Goal: Information Seeking & Learning: Find specific page/section

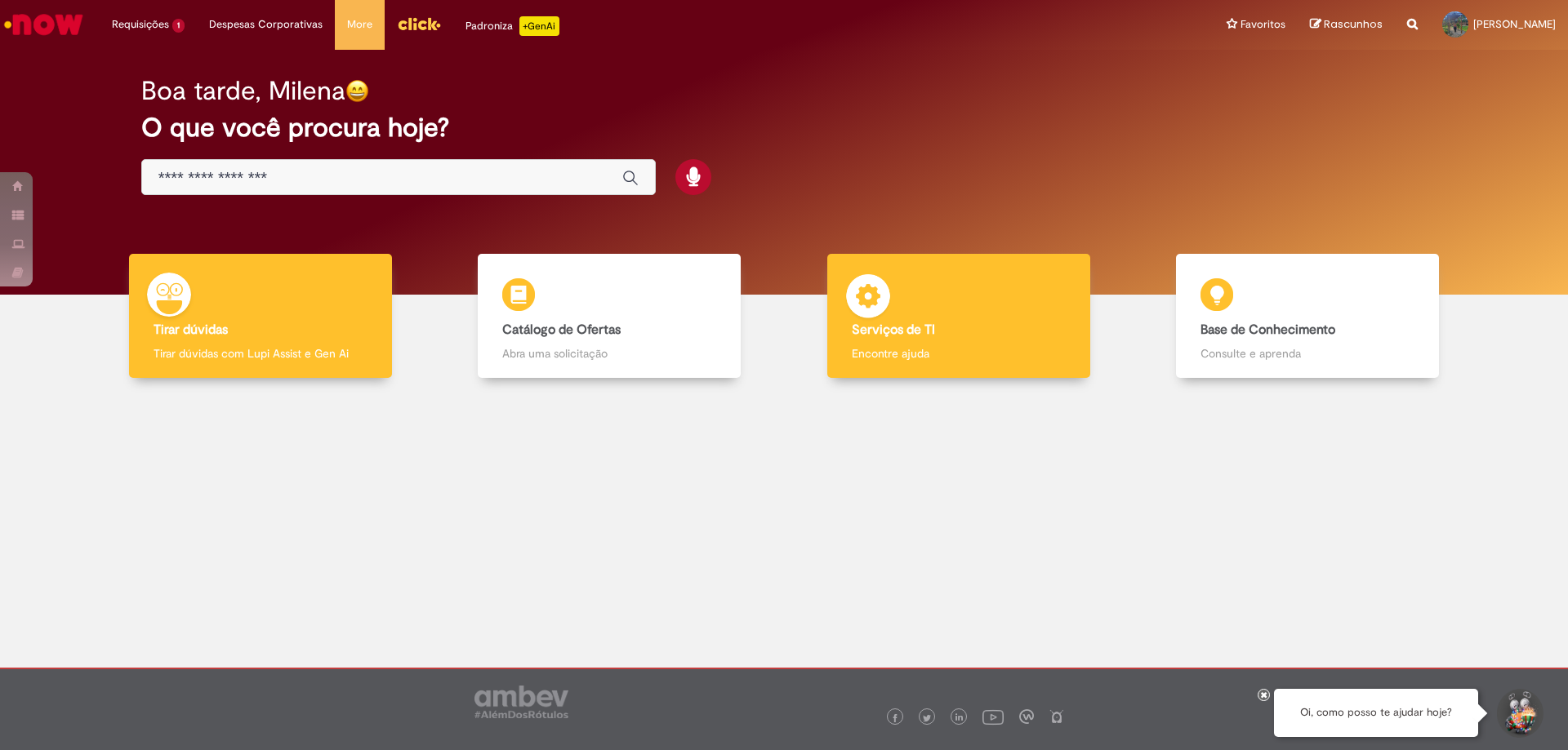
click at [914, 312] on body "Pular para o conteúdo da página Requisições 1 Exibir Todas as Solicitações Vale…" at bounding box center [784, 375] width 1568 height 750
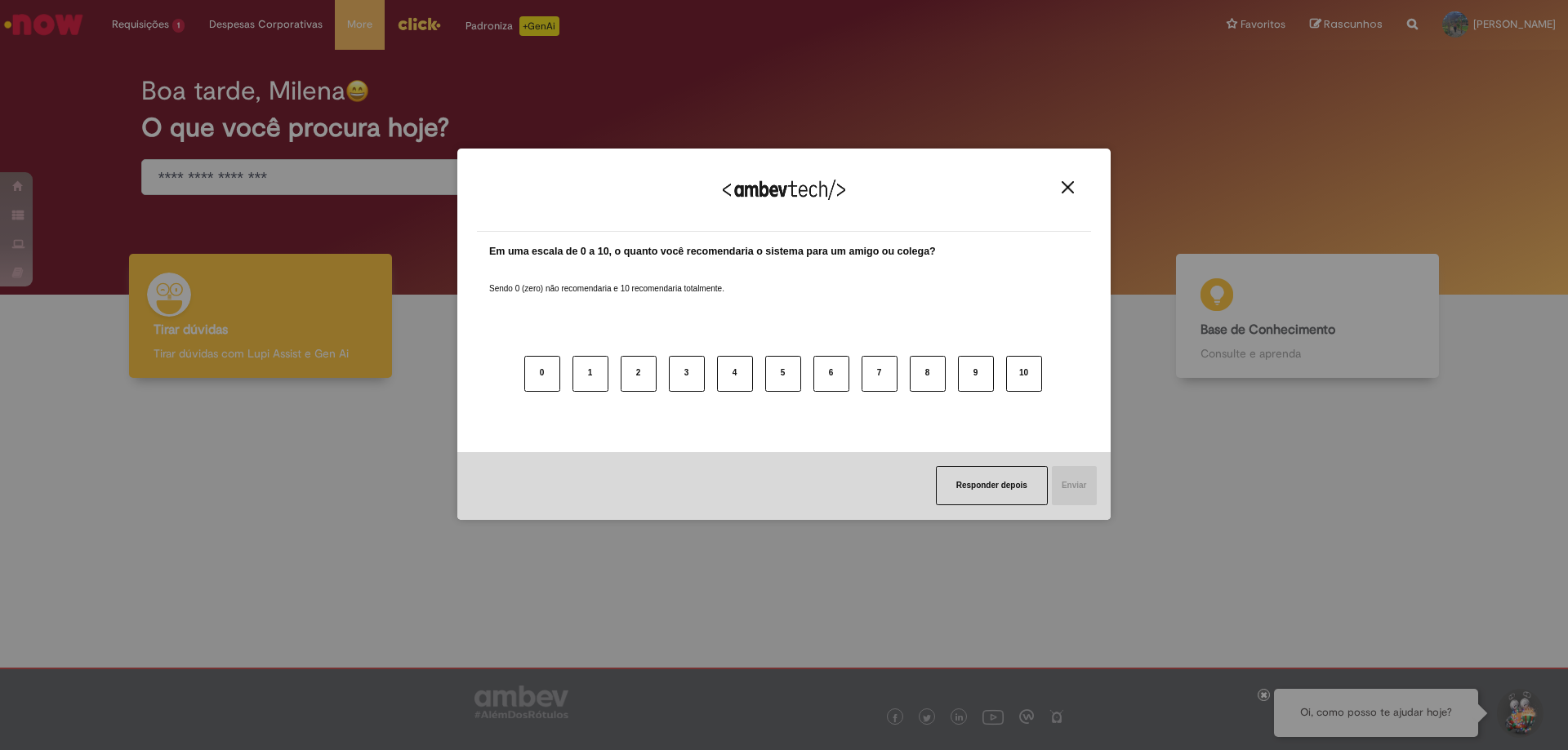
click at [1060, 183] on button "Close" at bounding box center [1067, 187] width 22 height 14
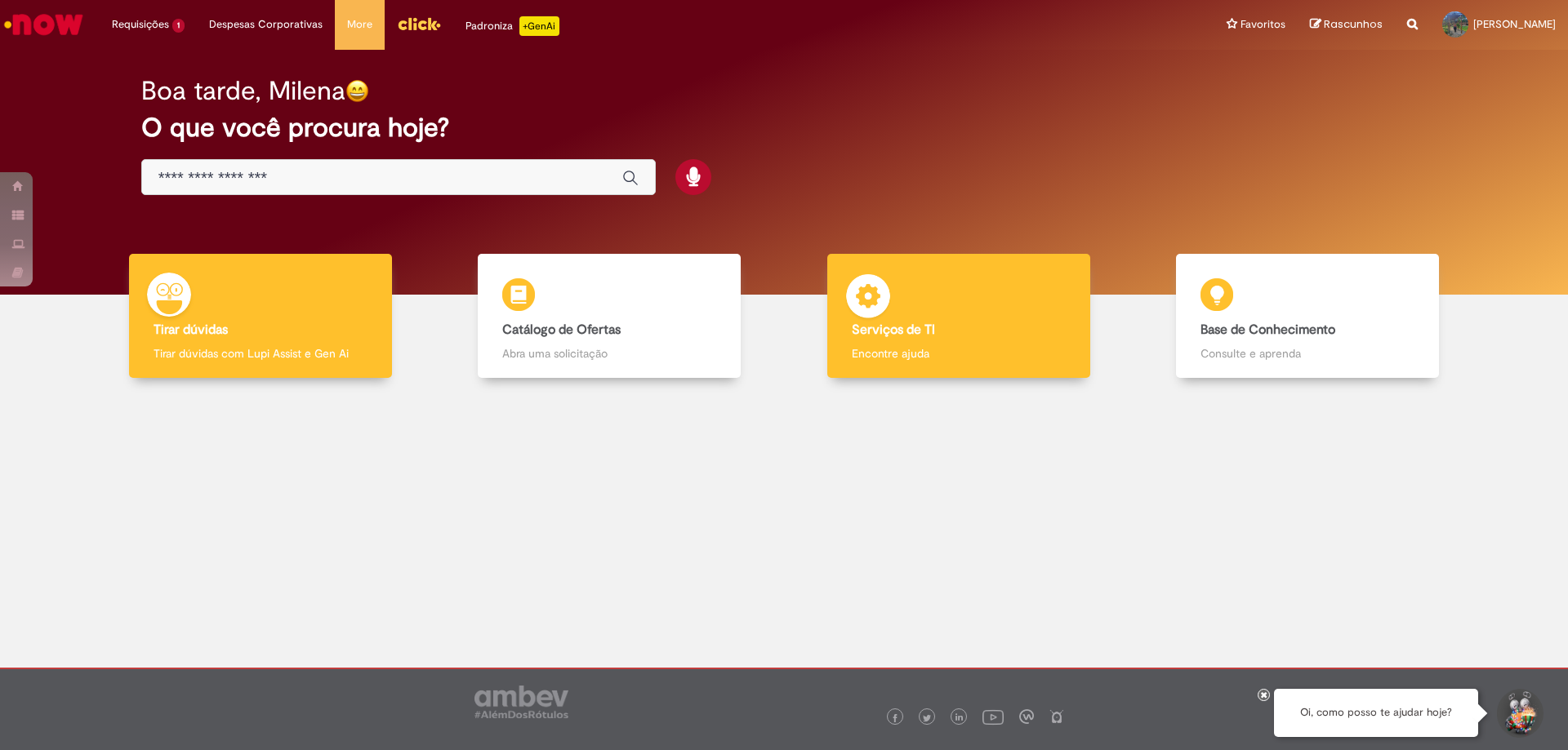
click at [927, 348] on p "Encontre ajuda" at bounding box center [959, 353] width 214 height 16
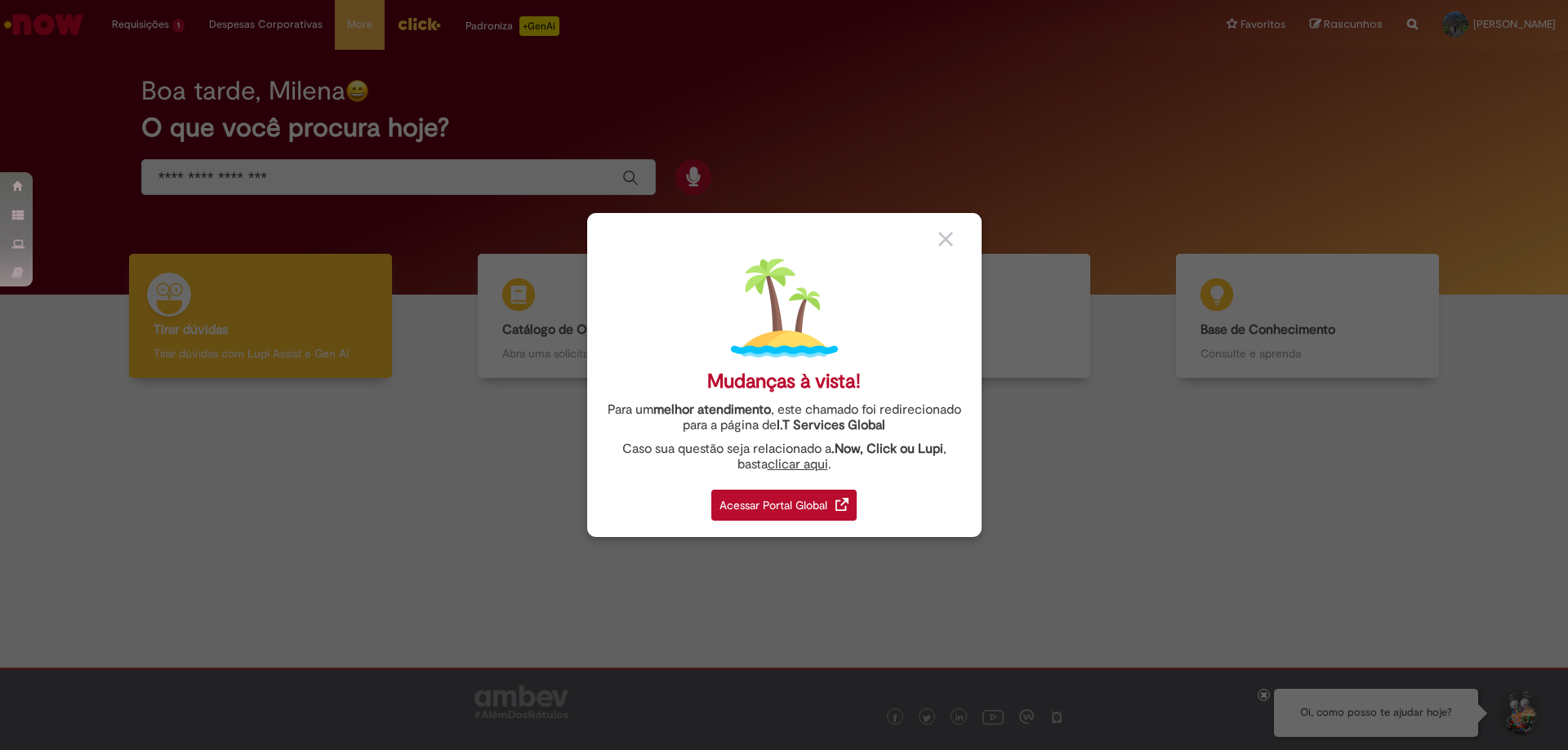
click at [743, 511] on div "Acessar Portal Global" at bounding box center [784, 505] width 146 height 31
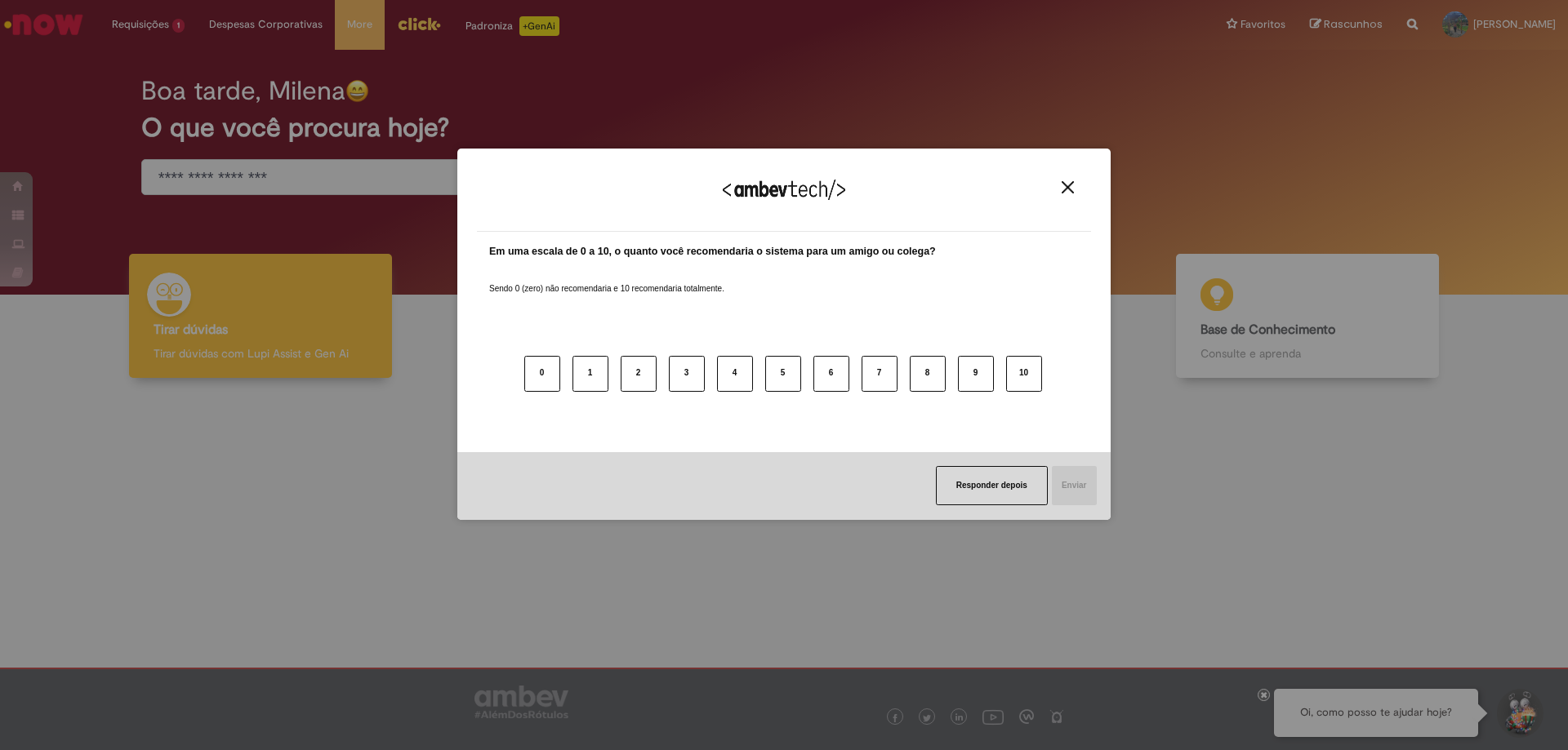
click at [1071, 185] on img "Close" at bounding box center [1068, 187] width 12 height 12
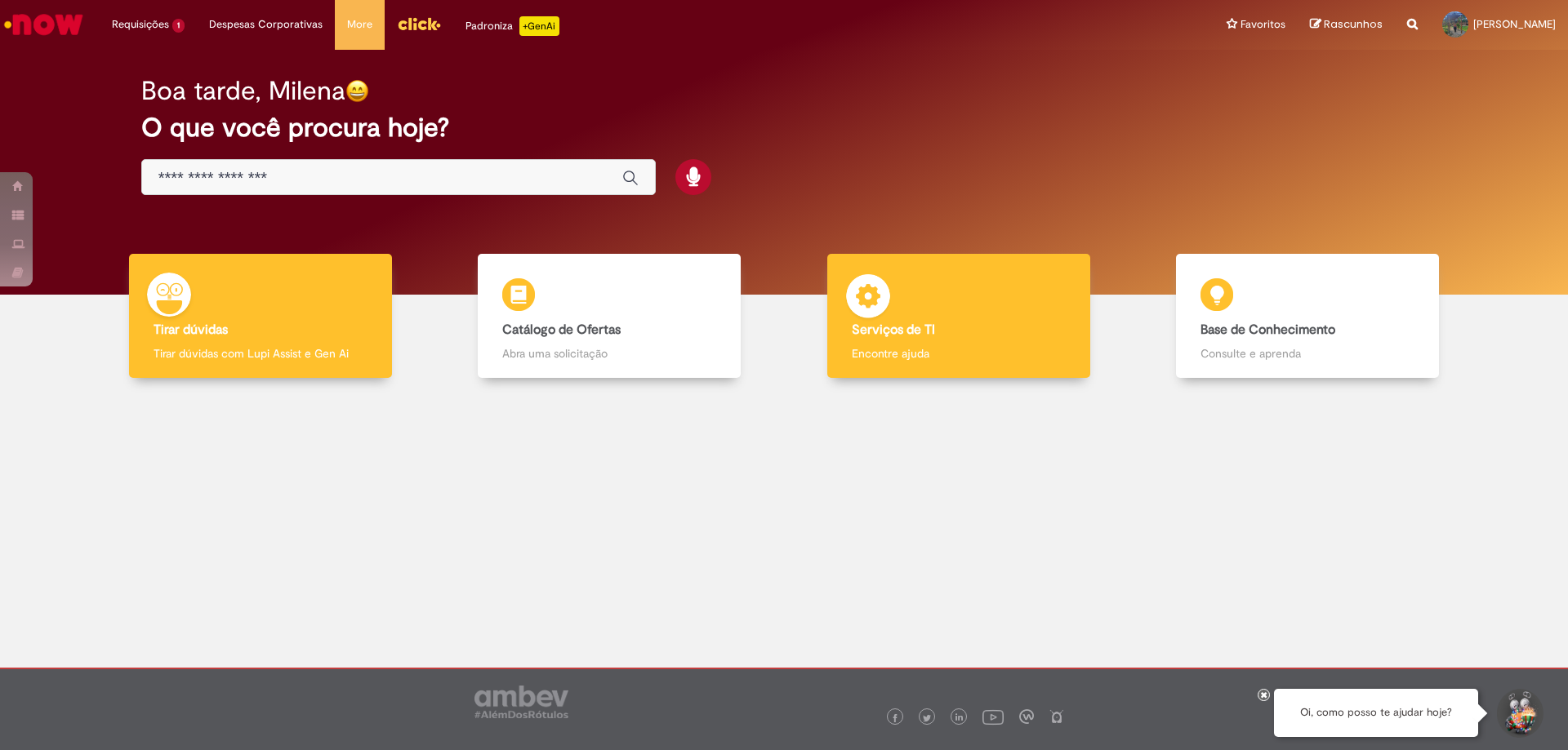
click at [892, 373] on div "Serviços de TI Serviços de TI Encontre ajuda" at bounding box center [959, 315] width 263 height 125
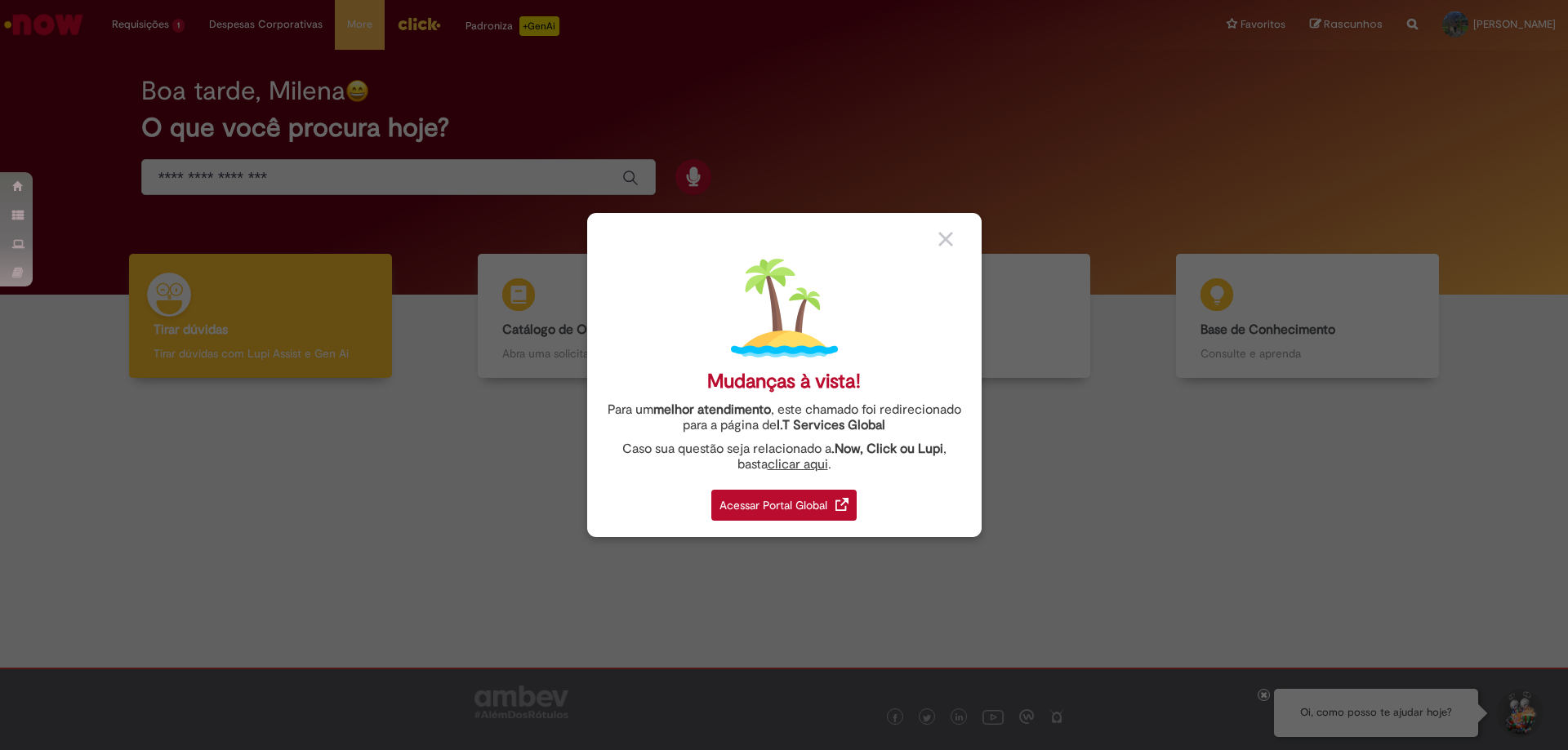
click at [771, 503] on div "Acessar Portal Global" at bounding box center [784, 505] width 146 height 31
